Goal: Task Accomplishment & Management: Manage account settings

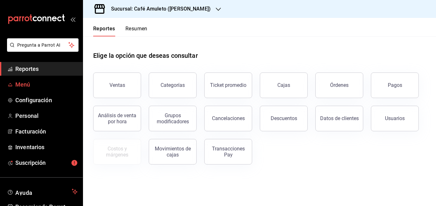
click at [25, 81] on span "Menú" at bounding box center [46, 84] width 62 height 9
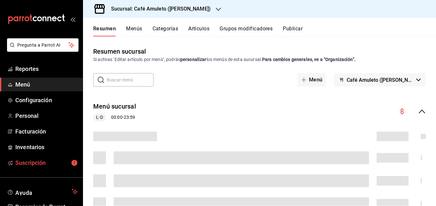
click at [39, 160] on span "Suscripción" at bounding box center [46, 162] width 62 height 9
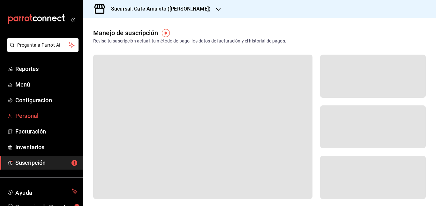
click at [30, 114] on span "Personal" at bounding box center [46, 115] width 62 height 9
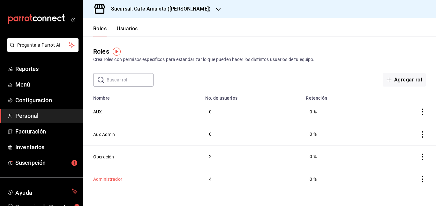
click at [112, 177] on button "Administrador" at bounding box center [107, 179] width 29 height 6
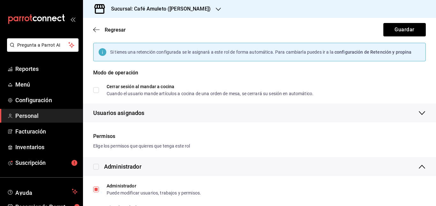
scroll to position [57, 0]
click at [231, 111] on div "Usuarios asignados" at bounding box center [259, 113] width 332 height 19
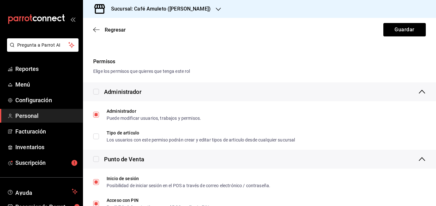
scroll to position [176, 0]
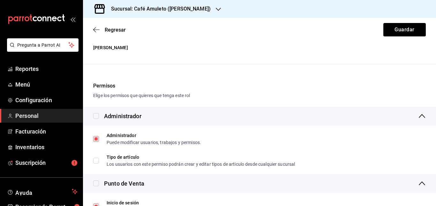
click at [26, 118] on span "Personal" at bounding box center [46, 115] width 62 height 9
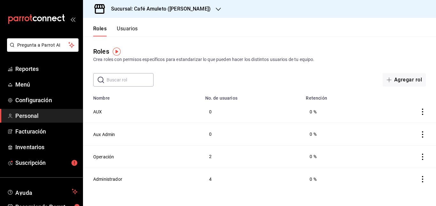
click at [131, 25] on div "Roles Usuarios" at bounding box center [110, 27] width 55 height 19
click at [129, 28] on button "Usuarios" at bounding box center [127, 31] width 21 height 11
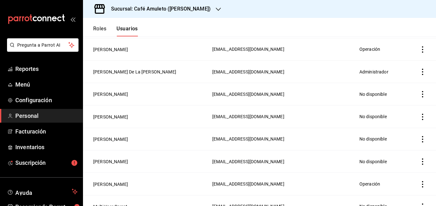
scroll to position [182, 0]
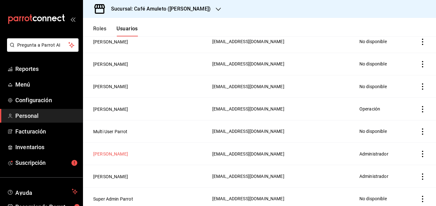
click at [113, 151] on button "[PERSON_NAME]" at bounding box center [110, 154] width 35 height 6
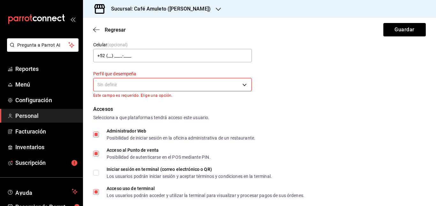
scroll to position [92, 0]
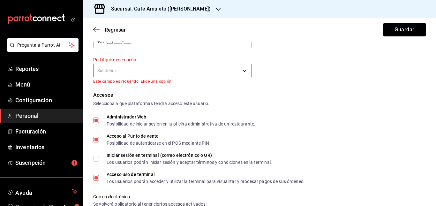
click at [176, 71] on body "Pregunta a Parrot AI Reportes Menú Configuración Personal Facturación Inventari…" at bounding box center [218, 103] width 436 height 206
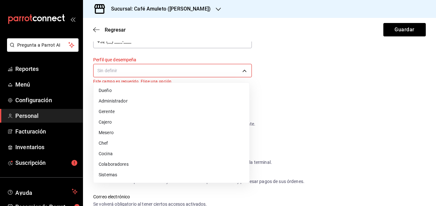
click at [109, 93] on li "Dueño" at bounding box center [171, 90] width 156 height 11
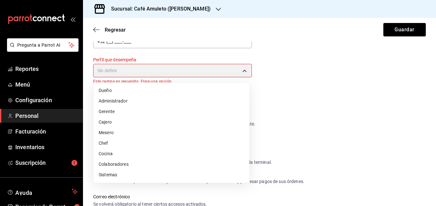
type input "OWNER"
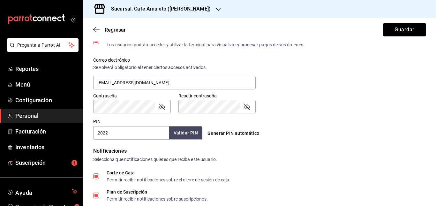
scroll to position [225, 0]
click at [161, 106] on icon "passwordField" at bounding box center [162, 106] width 8 height 8
click at [243, 107] on icon "passwordField" at bounding box center [247, 106] width 8 height 8
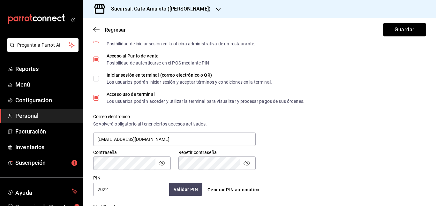
scroll to position [165, 0]
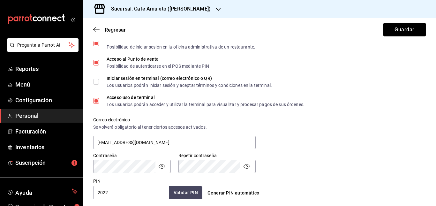
click at [364, 120] on div "Correo electrónico Se volverá obligatorio al tener ciertos accesos activados. […" at bounding box center [255, 129] width 340 height 41
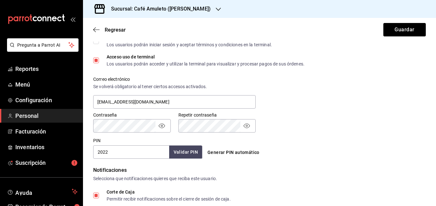
scroll to position [204, 0]
click at [391, 35] on button "Guardar" at bounding box center [404, 29] width 42 height 13
